Goal: Information Seeking & Learning: Check status

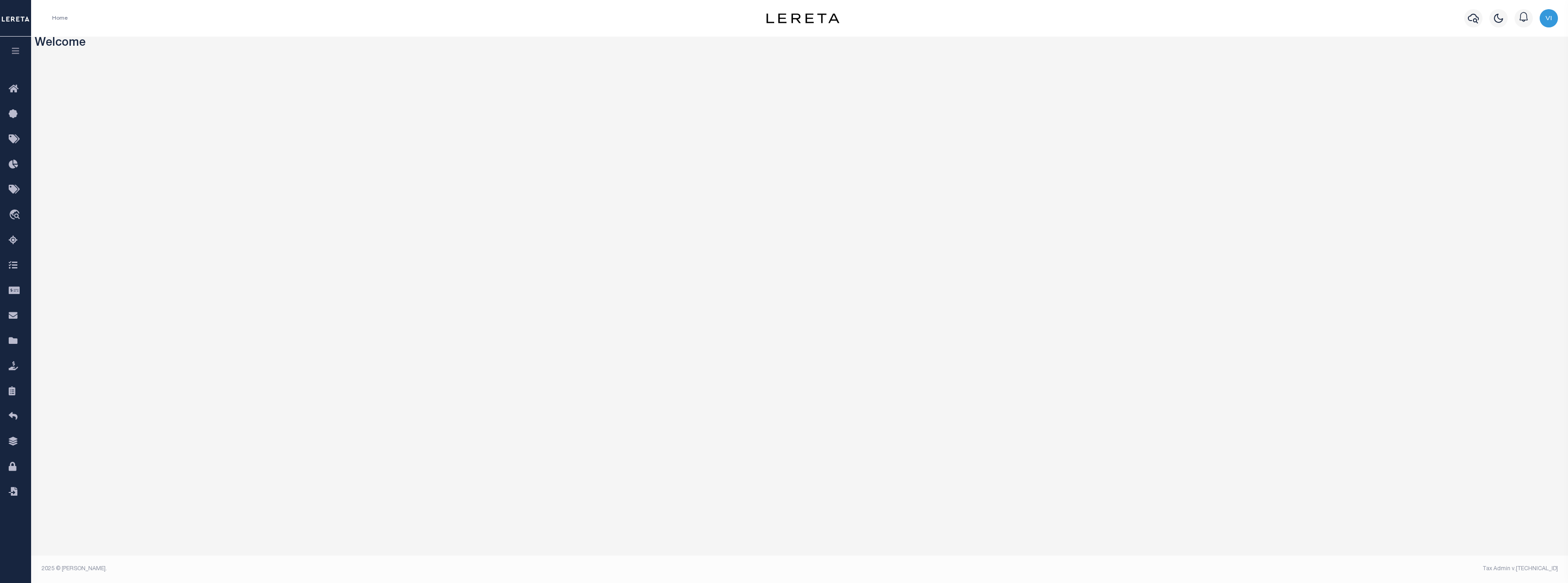
click at [21, 54] on icon "button" at bounding box center [16, 51] width 11 height 8
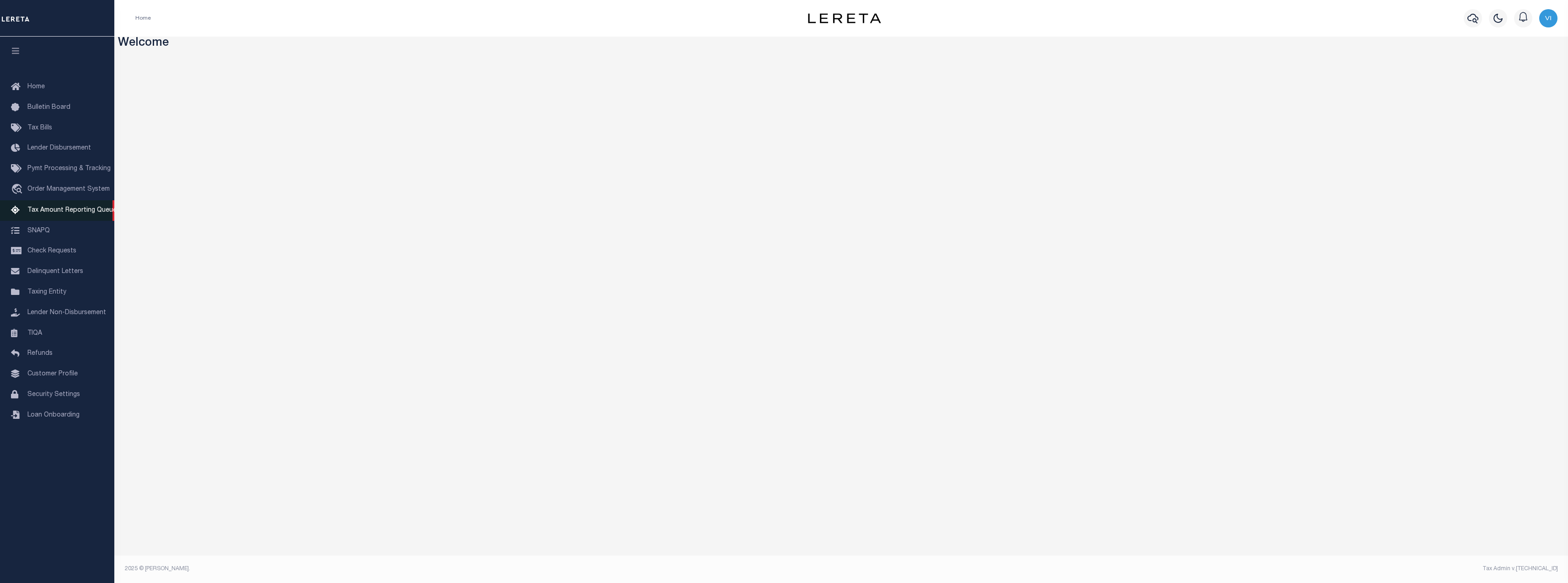
click at [54, 211] on span "Tax Amount Reporting Queue" at bounding box center [72, 210] width 89 height 6
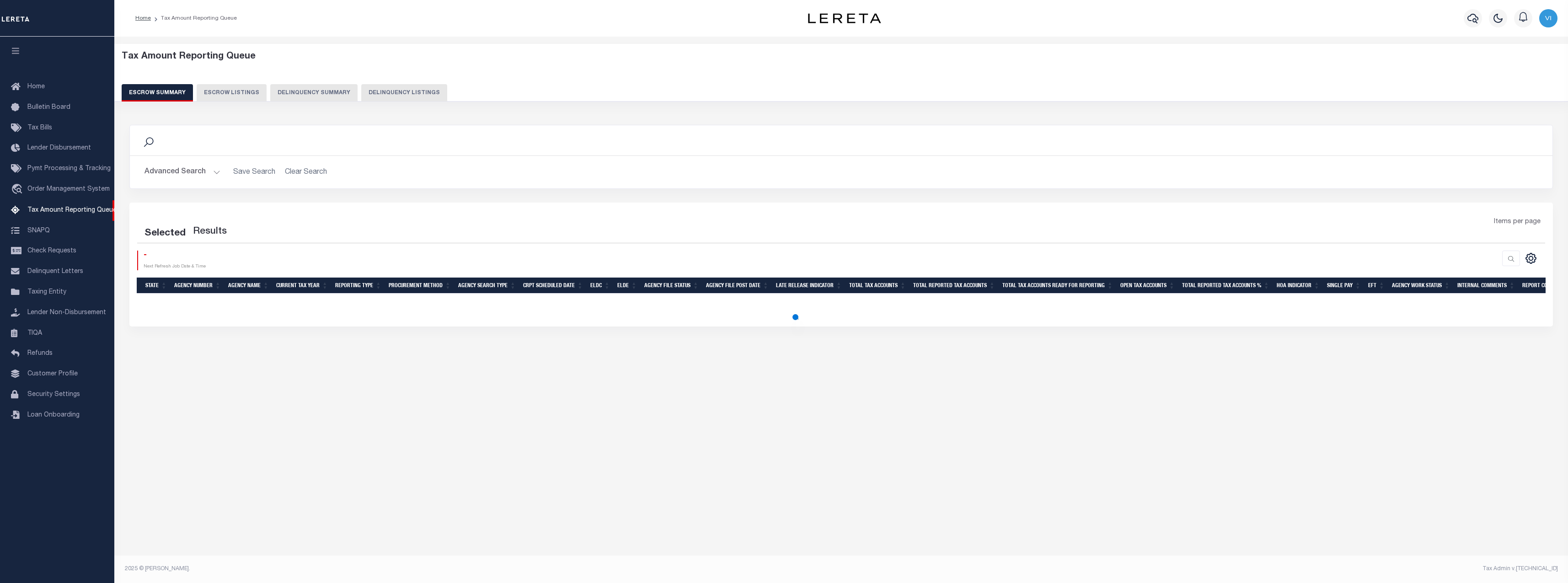
click at [312, 93] on button "Delinquency Summary" at bounding box center [314, 93] width 87 height 17
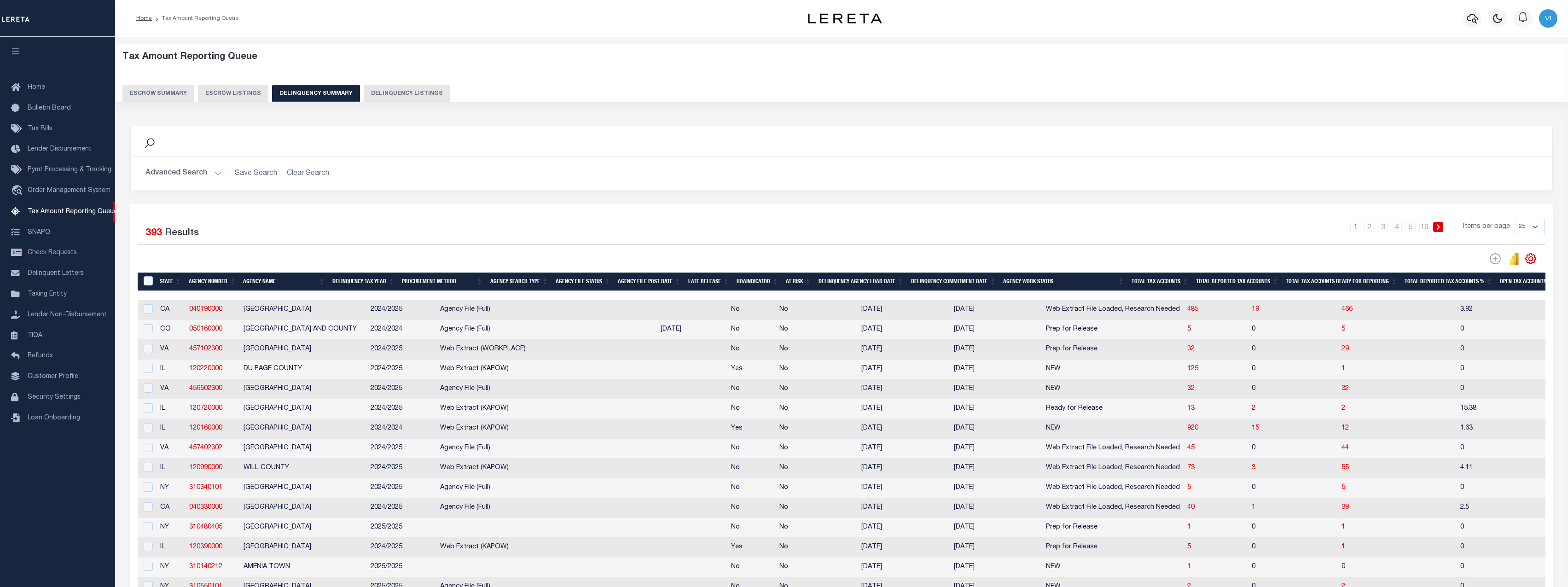
click at [1170, 277] on th "Total Tax Accounts" at bounding box center [1160, 282] width 64 height 19
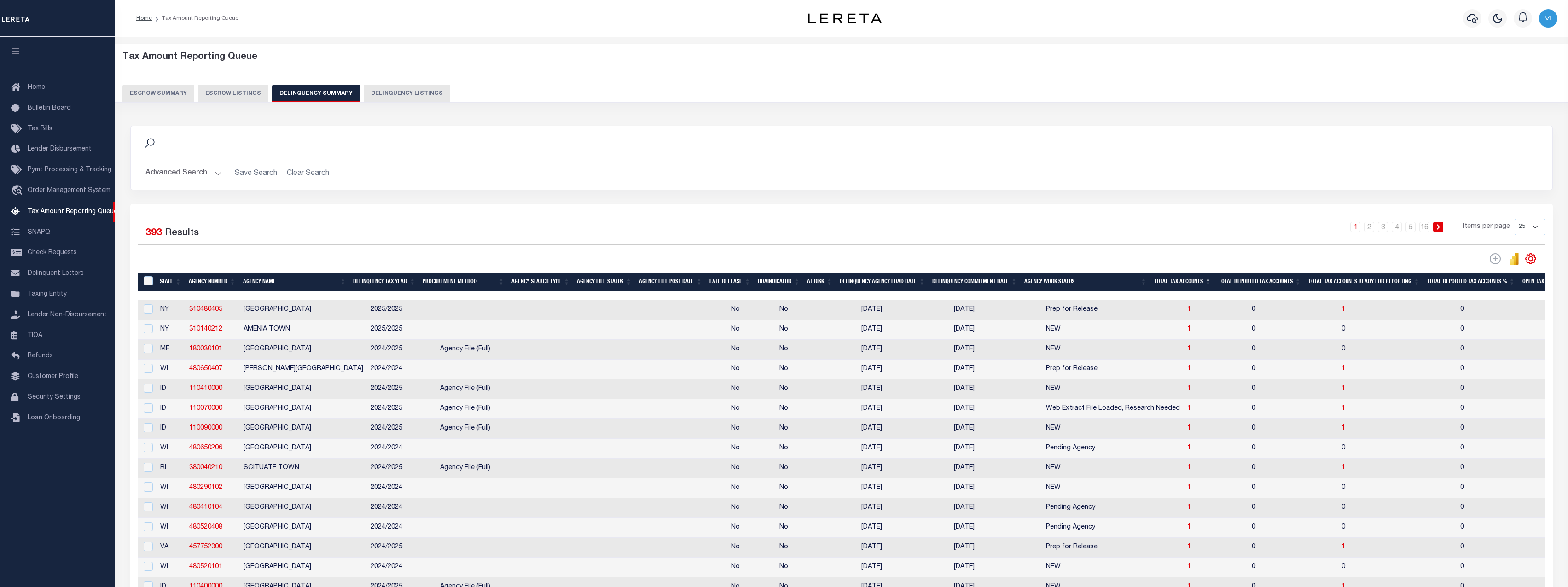
scroll to position [138, 0]
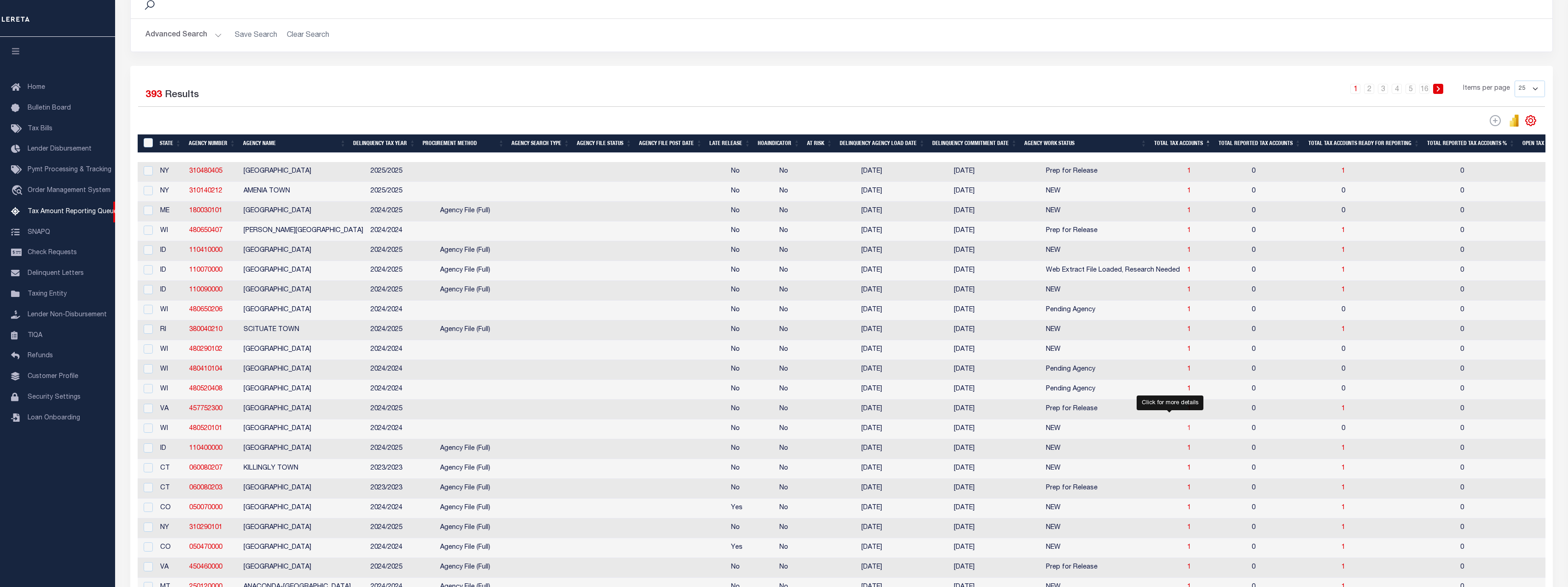
click at [1187, 432] on span "1" at bounding box center [1189, 428] width 4 height 6
select select "100"
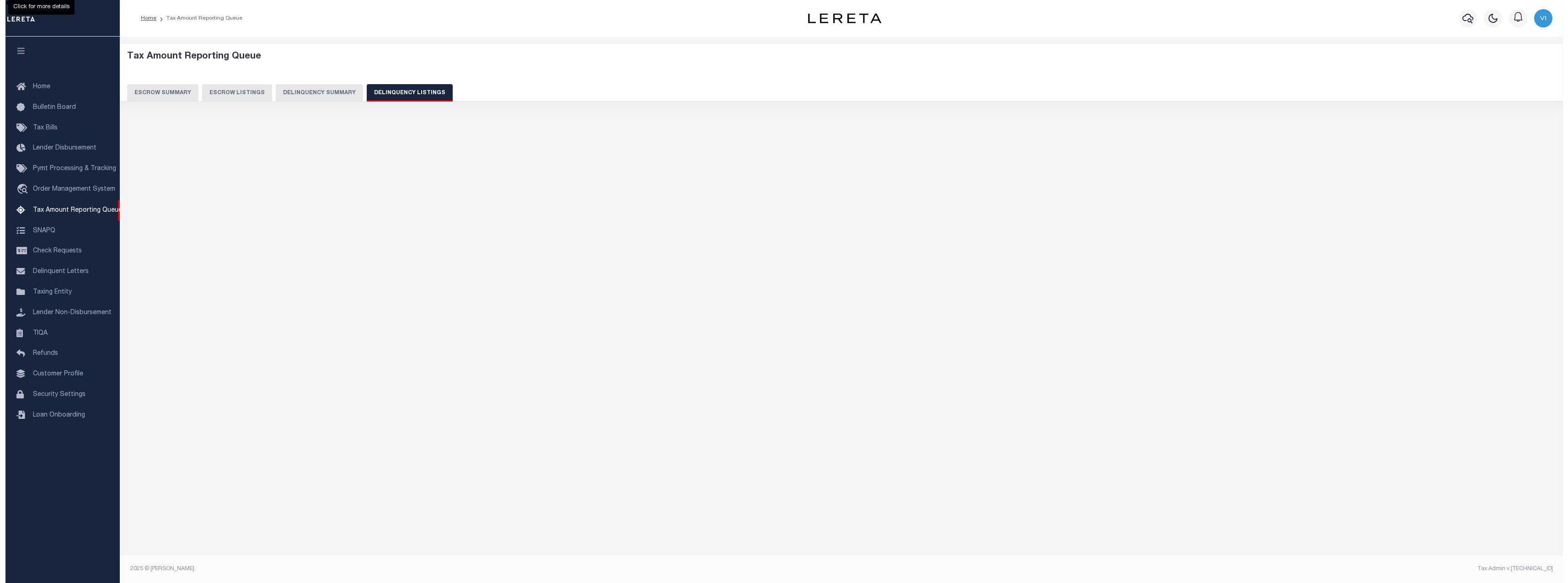
scroll to position [0, 0]
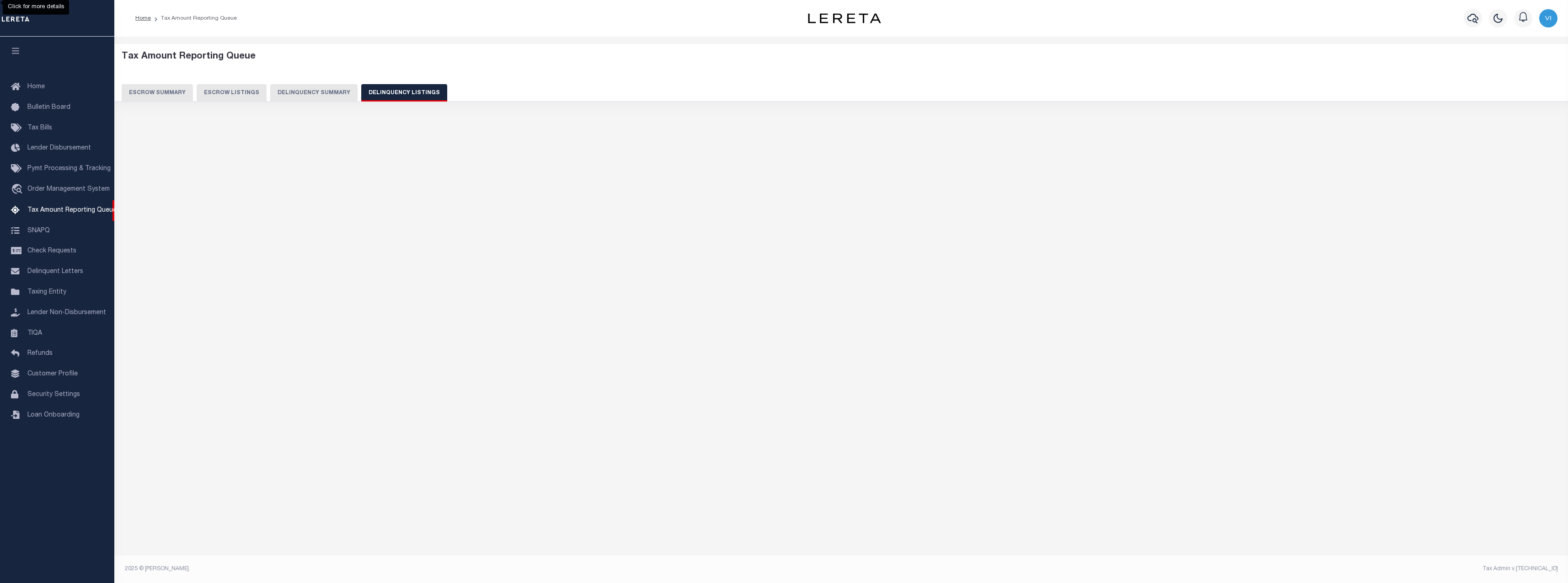
select select "100"
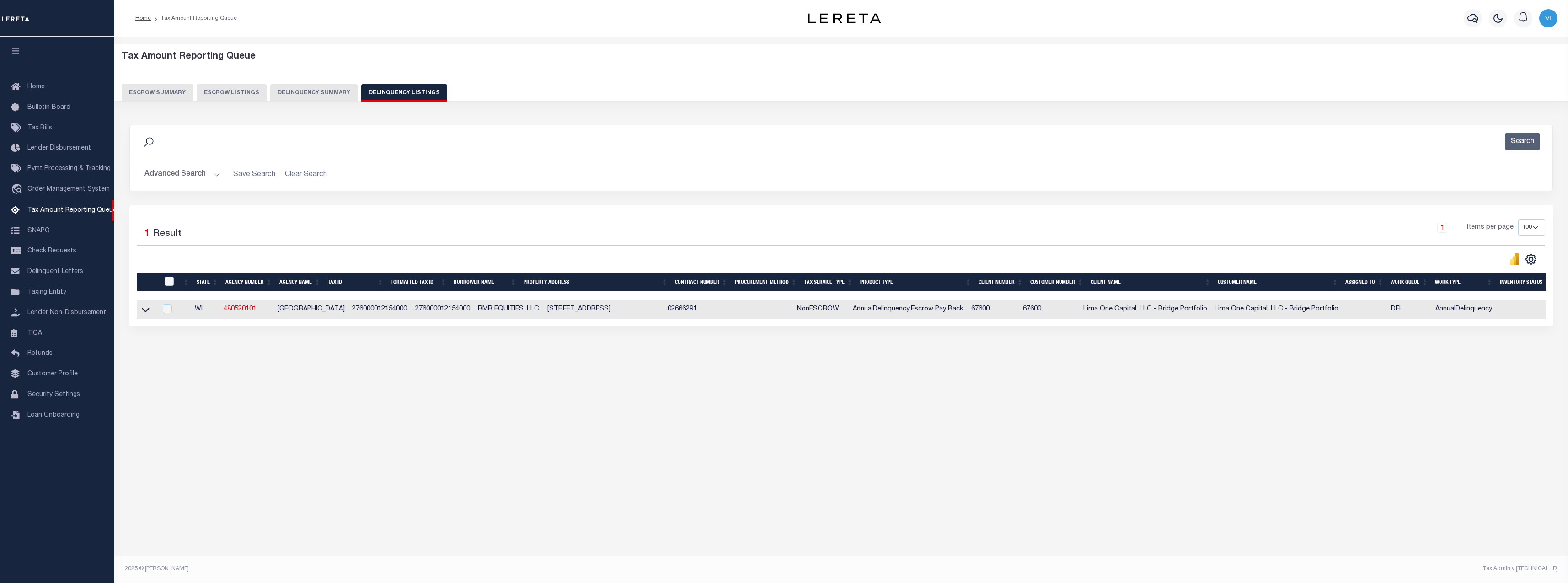
click at [659, 309] on td "[STREET_ADDRESS]" at bounding box center [604, 310] width 120 height 19
checkbox input "true"
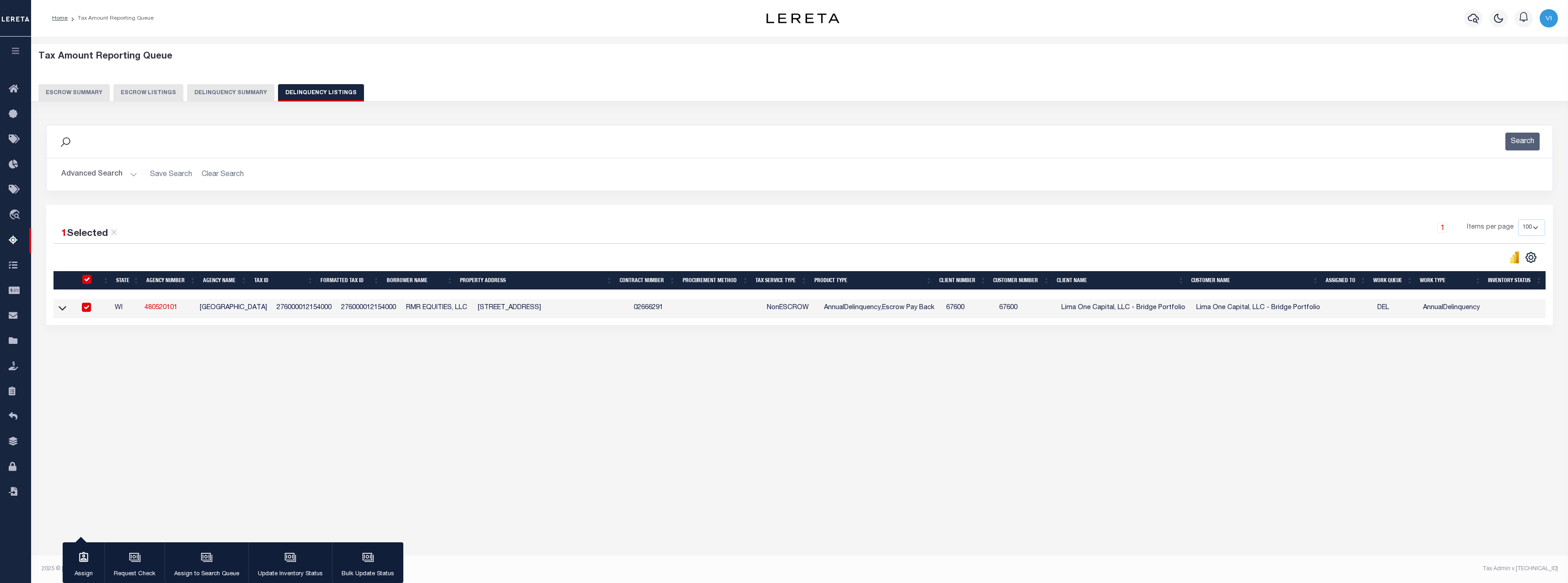
click at [659, 309] on tr "WI 480520101 RACINE CITY 276000012154000 276000012154000 RMR EQUITIES, LLC [STR…" at bounding box center [800, 309] width 1492 height 19
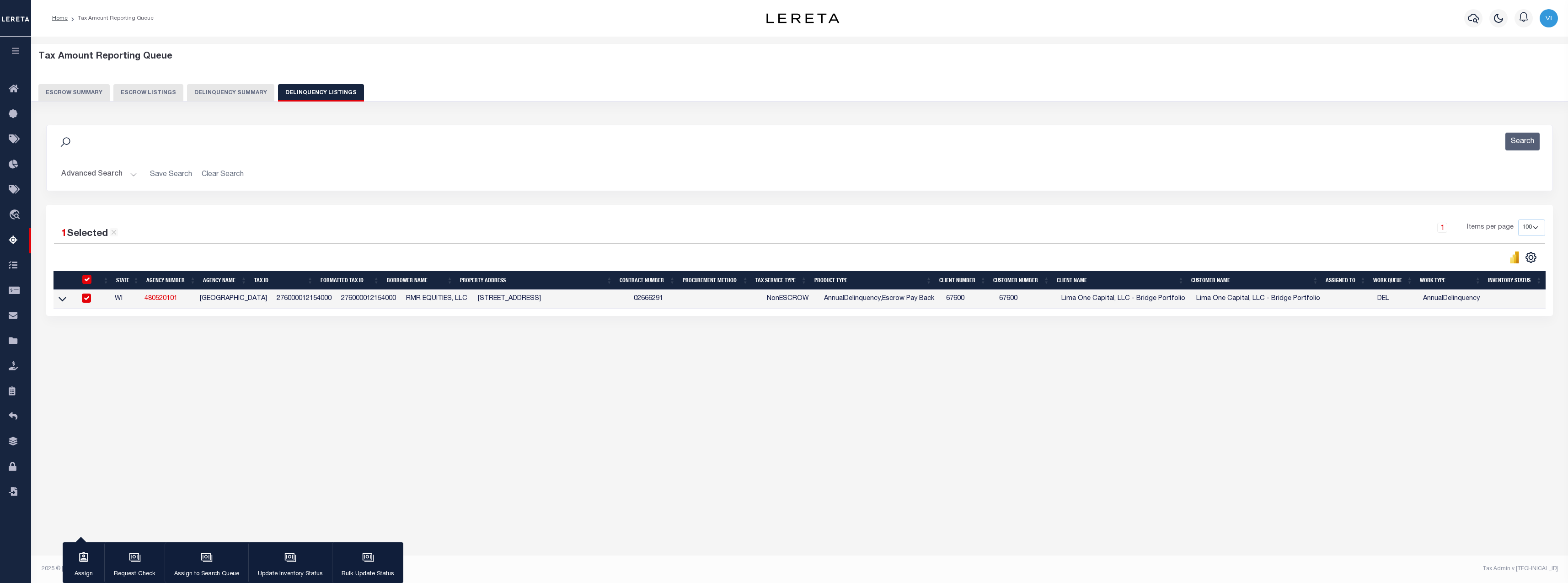
copy td "53405"
click at [242, 92] on button "Delinquency Summary" at bounding box center [231, 93] width 87 height 17
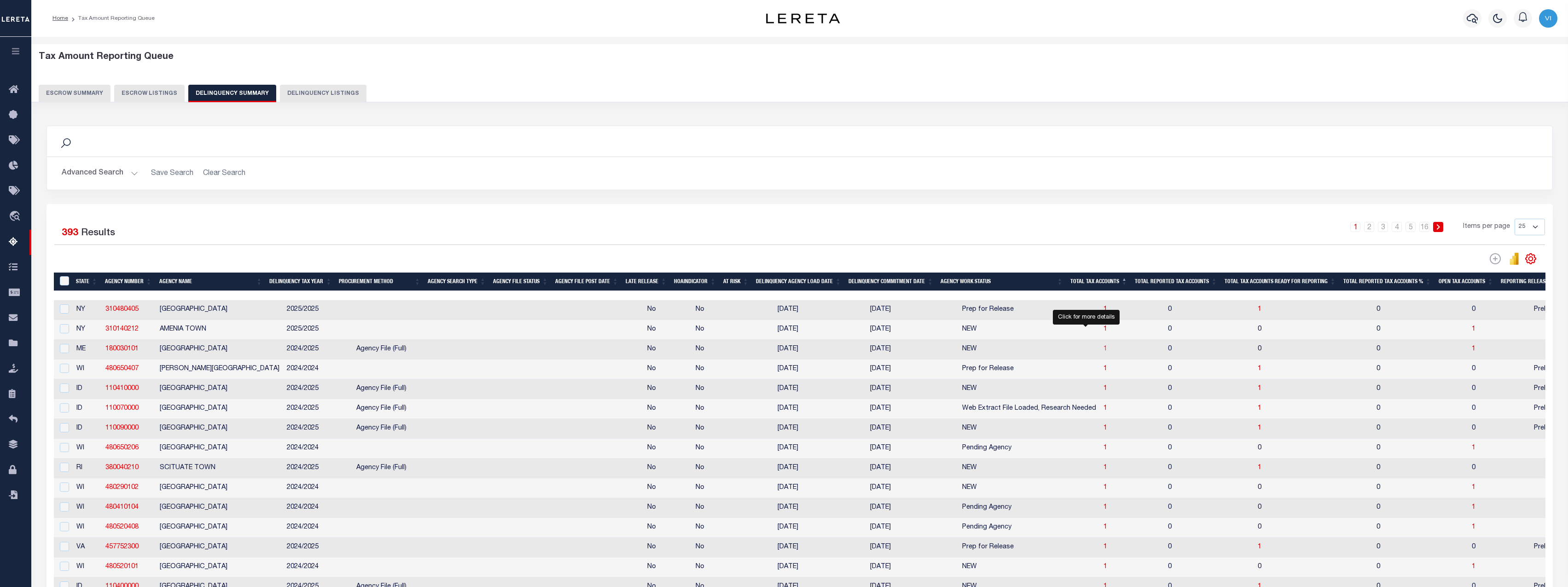
click at [1104, 352] on span "1" at bounding box center [1106, 349] width 4 height 6
select select "100"
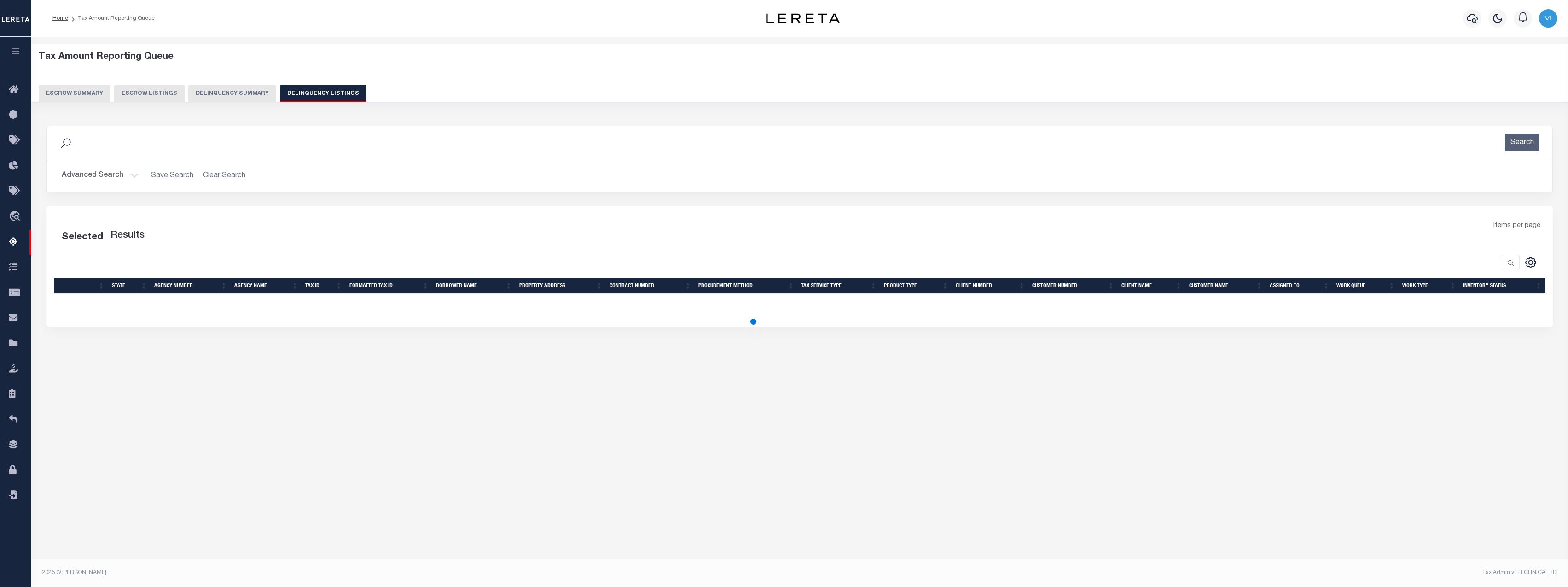
select select "100"
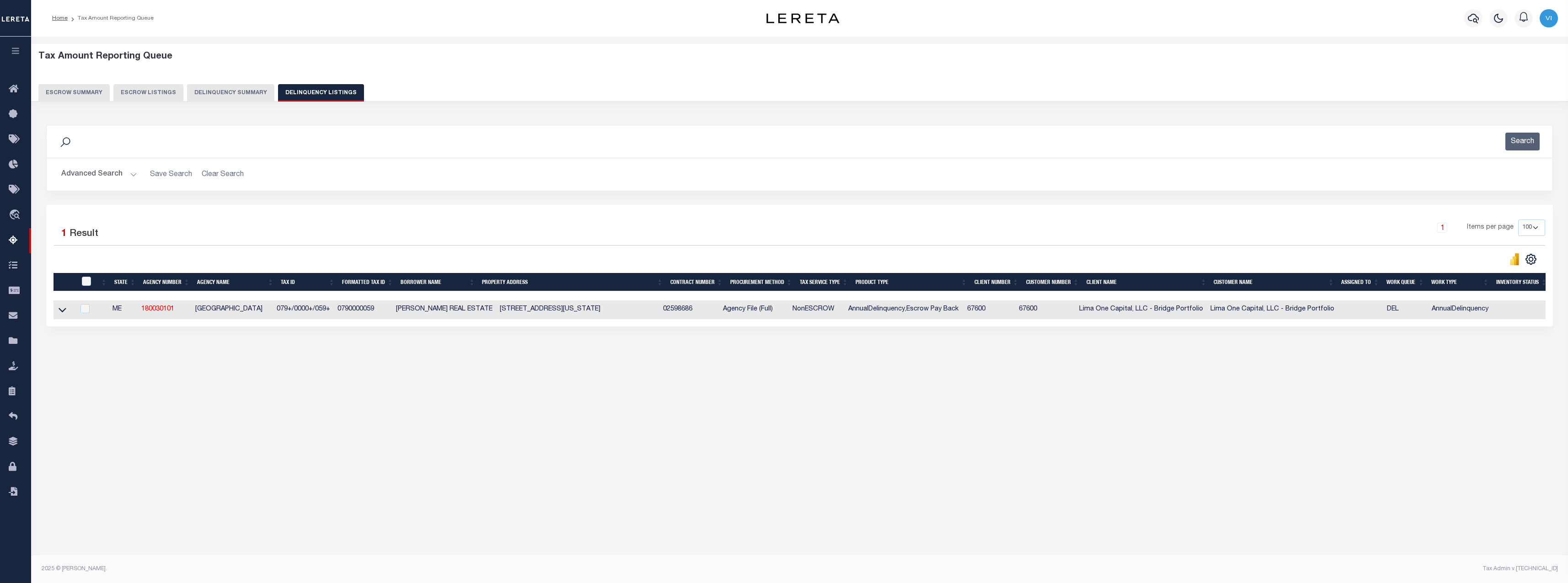
drag, startPoint x: 645, startPoint y: 310, endPoint x: 666, endPoint y: 312, distance: 21.1
click at [659, 312] on td "[STREET_ADDRESS][US_STATE]" at bounding box center [577, 310] width 163 height 19
checkbox input "true"
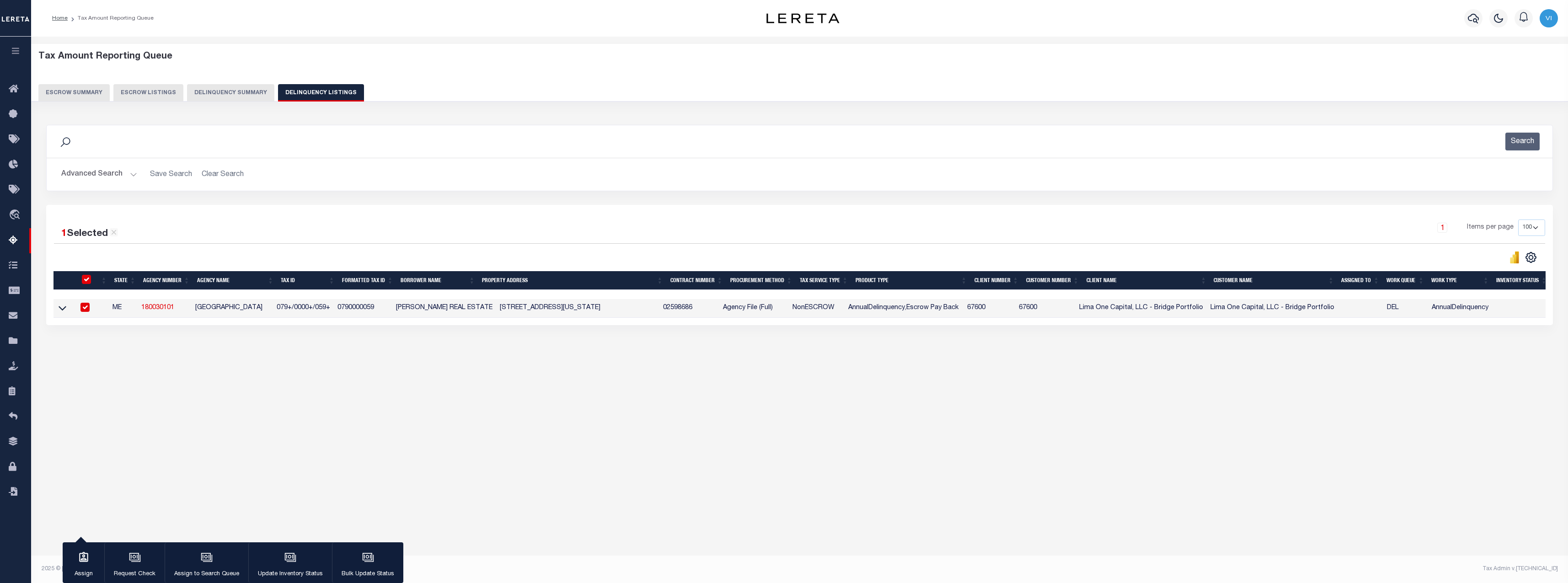
copy td "04106"
